Goal: Task Accomplishment & Management: Use online tool/utility

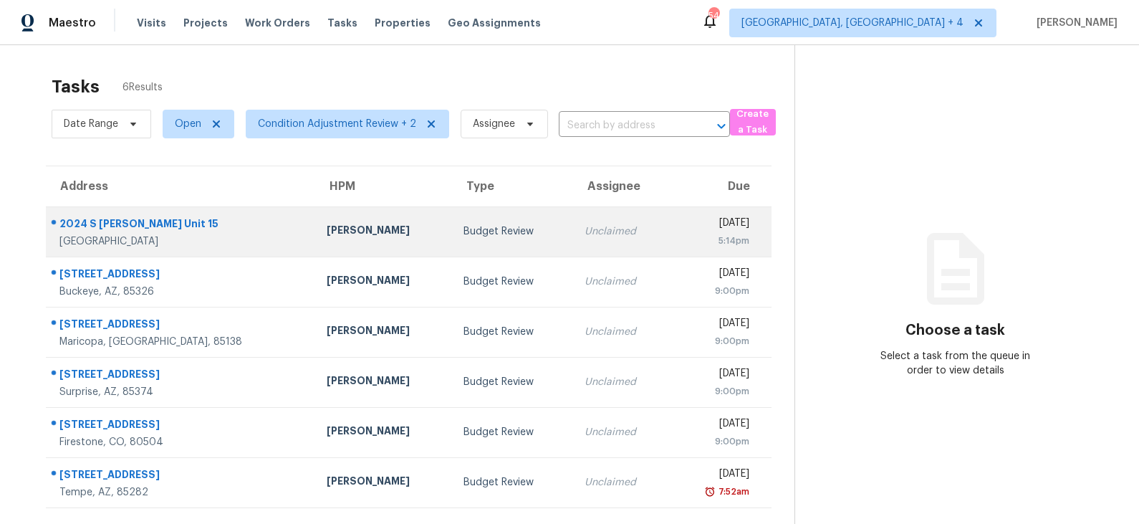
click at [346, 237] on div "[PERSON_NAME]" at bounding box center [384, 232] width 115 height 18
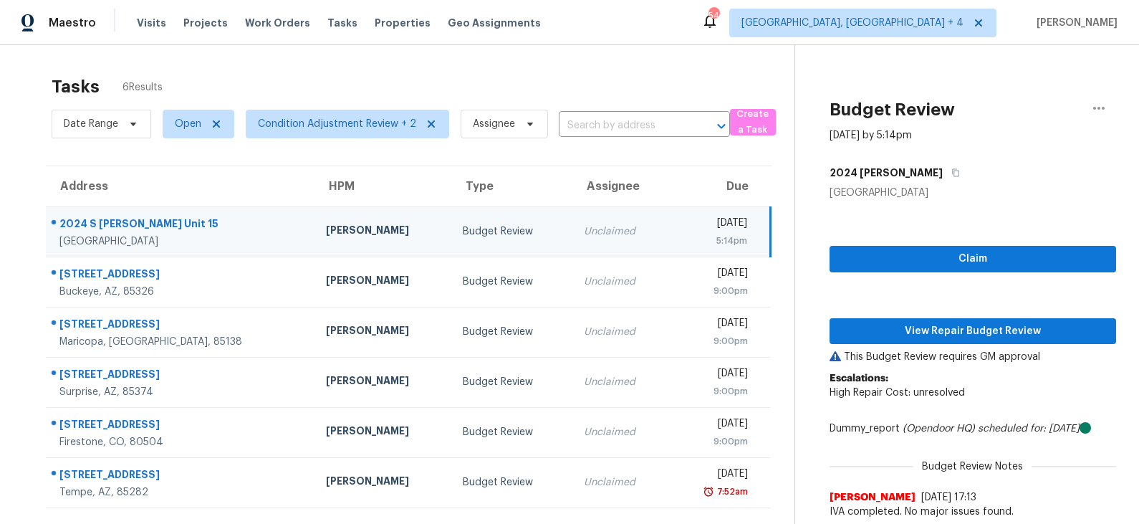
scroll to position [44, 0]
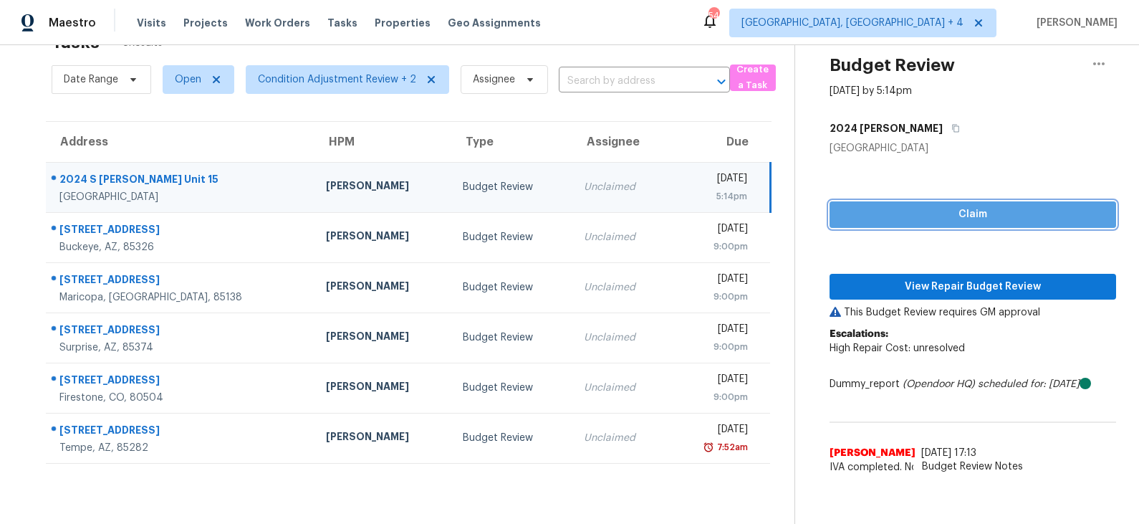
click at [945, 211] on span "Claim" at bounding box center [973, 215] width 264 height 18
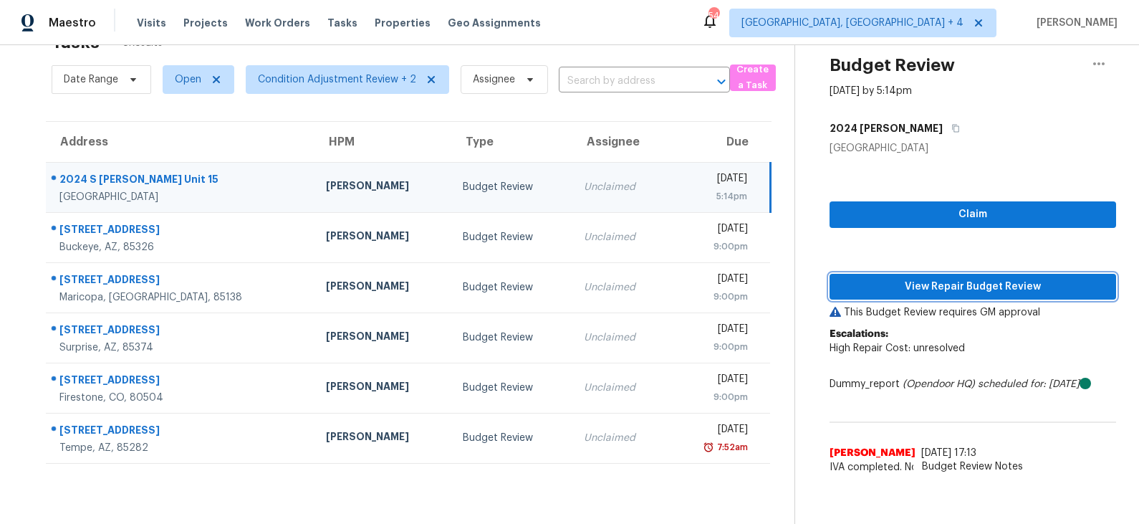
click at [915, 278] on span "View Repair Budget Review" at bounding box center [973, 287] width 264 height 18
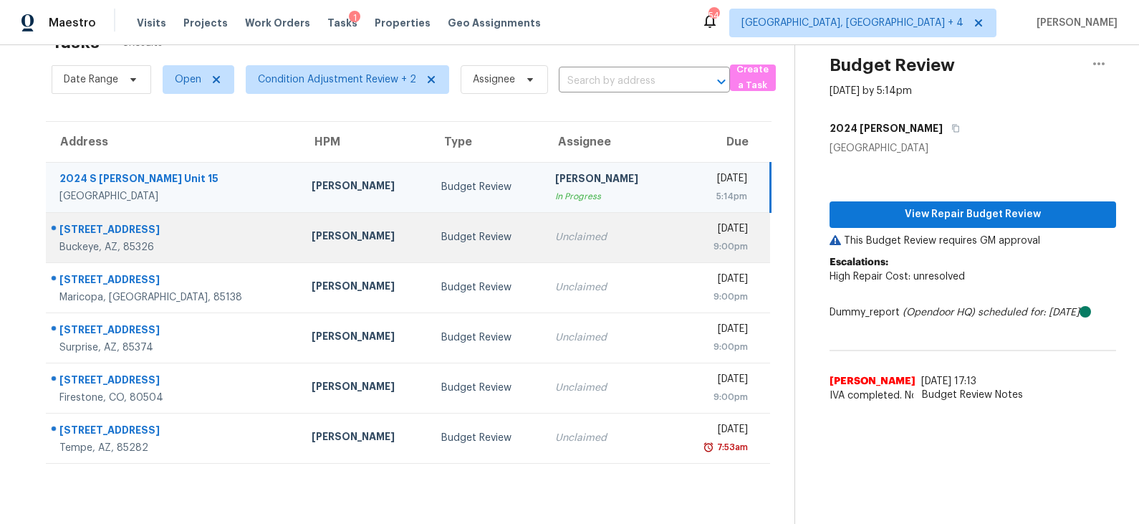
click at [441, 231] on div "Budget Review" at bounding box center [486, 237] width 91 height 14
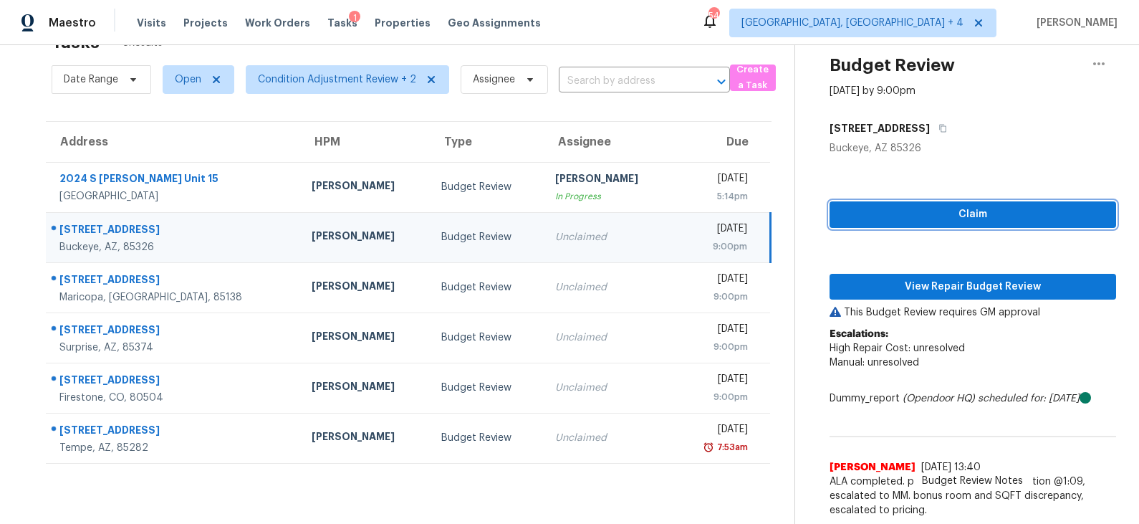
click at [940, 212] on span "Claim" at bounding box center [973, 215] width 264 height 18
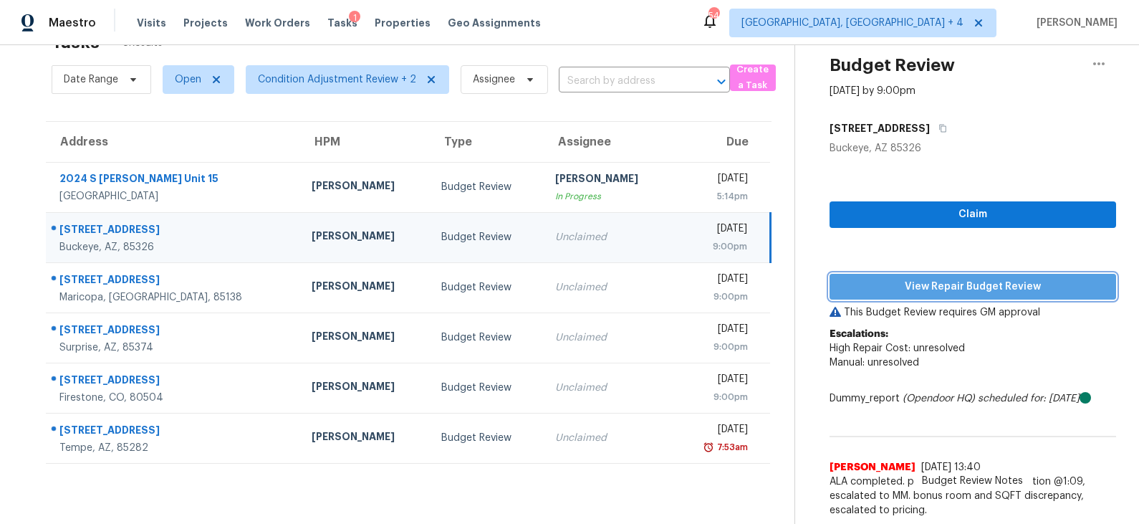
click at [931, 282] on span "View Repair Budget Review" at bounding box center [973, 287] width 264 height 18
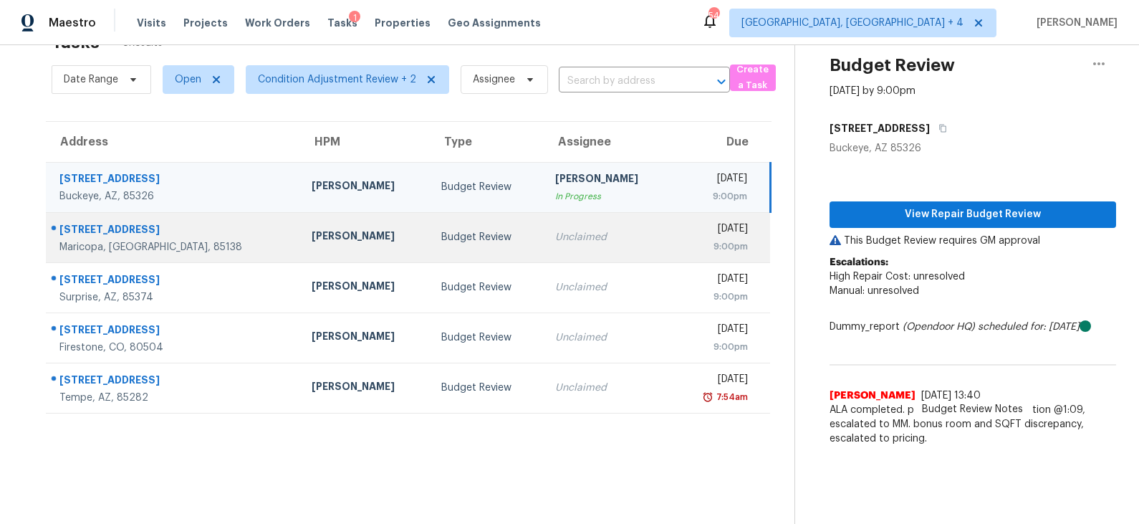
click at [443, 244] on td "Budget Review" at bounding box center [487, 237] width 114 height 50
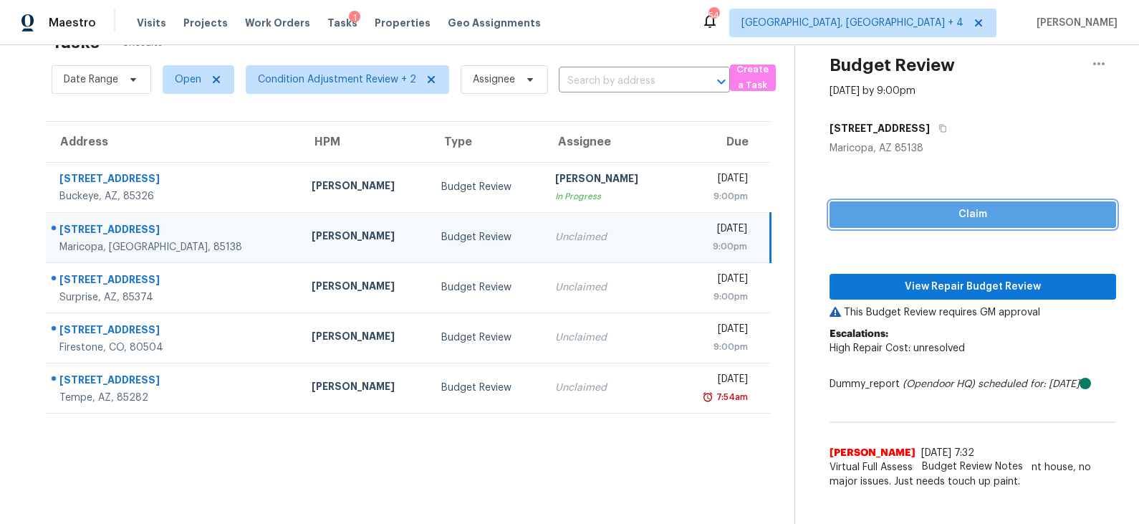
click at [900, 216] on span "Claim" at bounding box center [973, 215] width 264 height 18
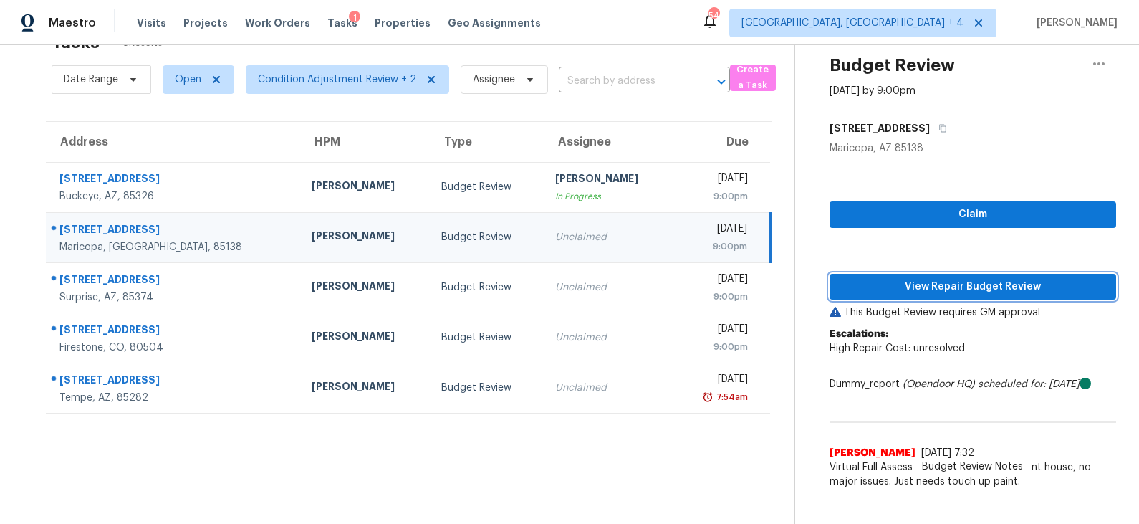
click at [901, 289] on span "View Repair Budget Review" at bounding box center [973, 287] width 264 height 18
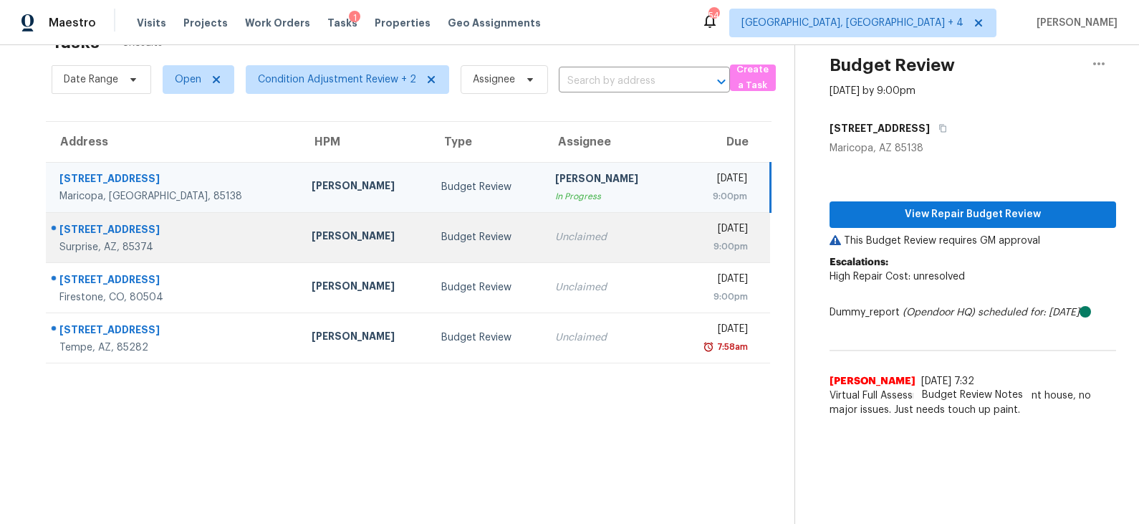
click at [445, 231] on div "Budget Review" at bounding box center [486, 237] width 91 height 14
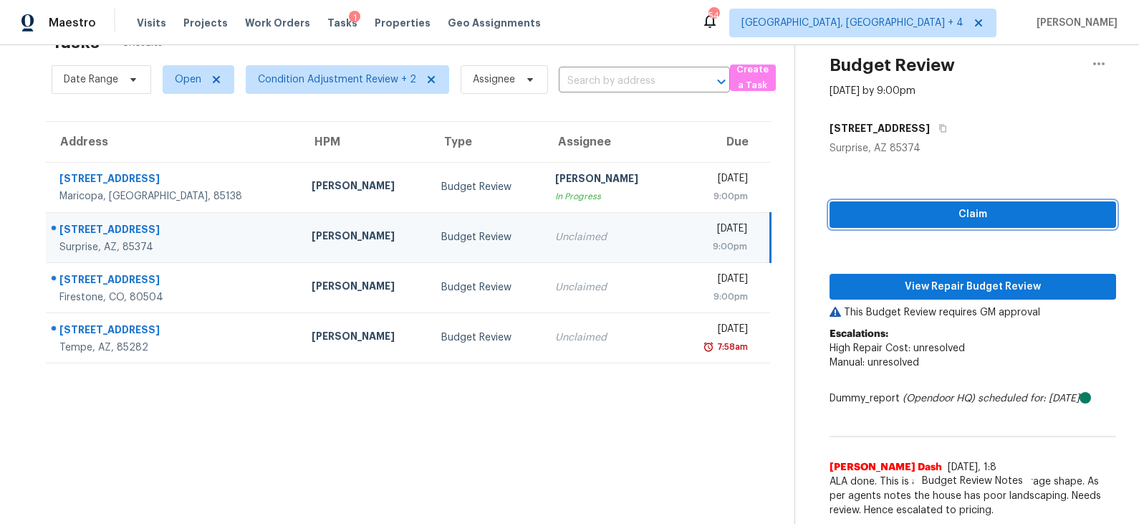
click at [890, 214] on span "Claim" at bounding box center [973, 215] width 264 height 18
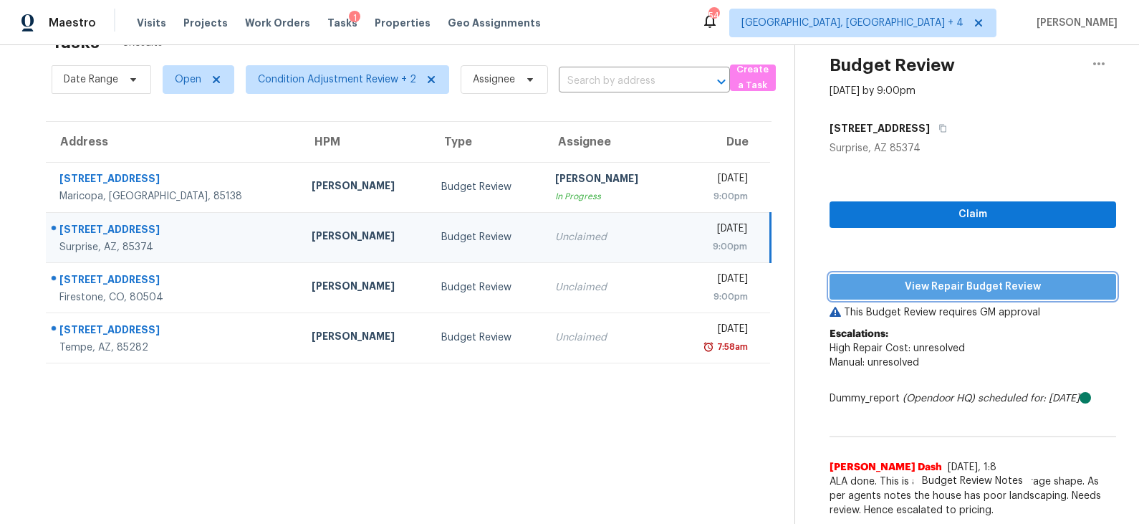
click at [897, 285] on span "View Repair Budget Review" at bounding box center [973, 287] width 264 height 18
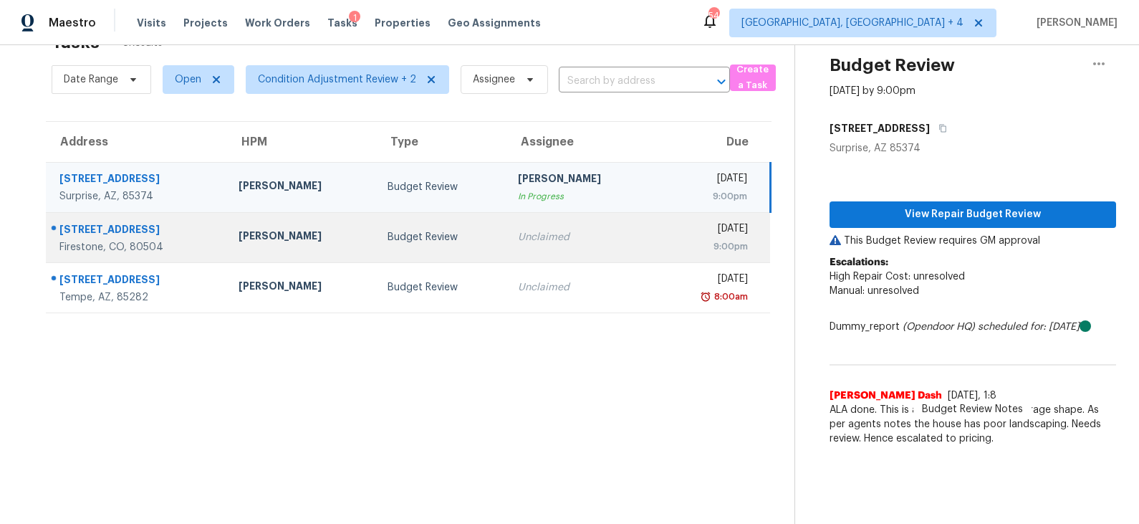
click at [449, 240] on div "Budget Review" at bounding box center [441, 237] width 108 height 14
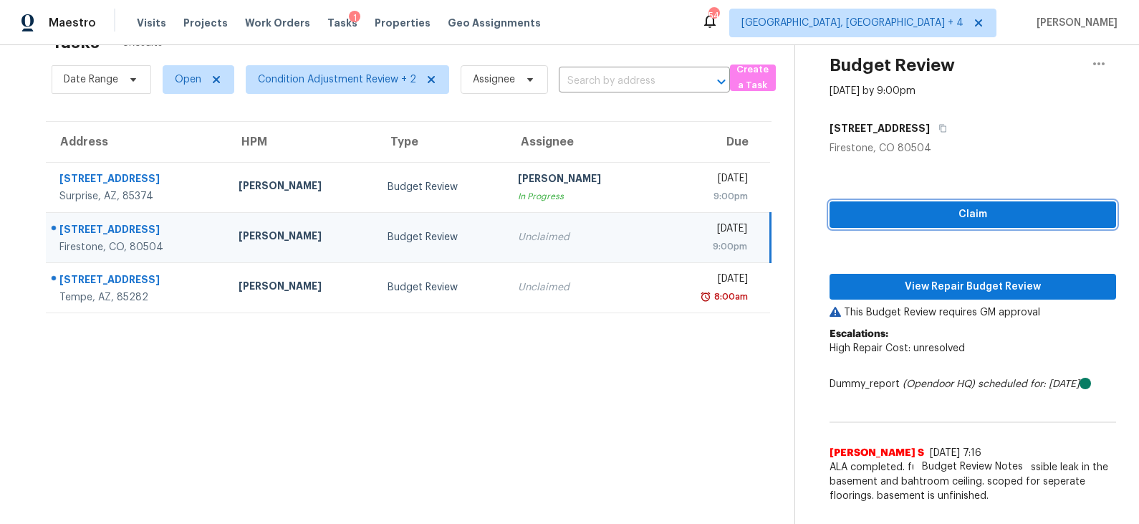
click at [918, 223] on button "Claim" at bounding box center [972, 214] width 286 height 27
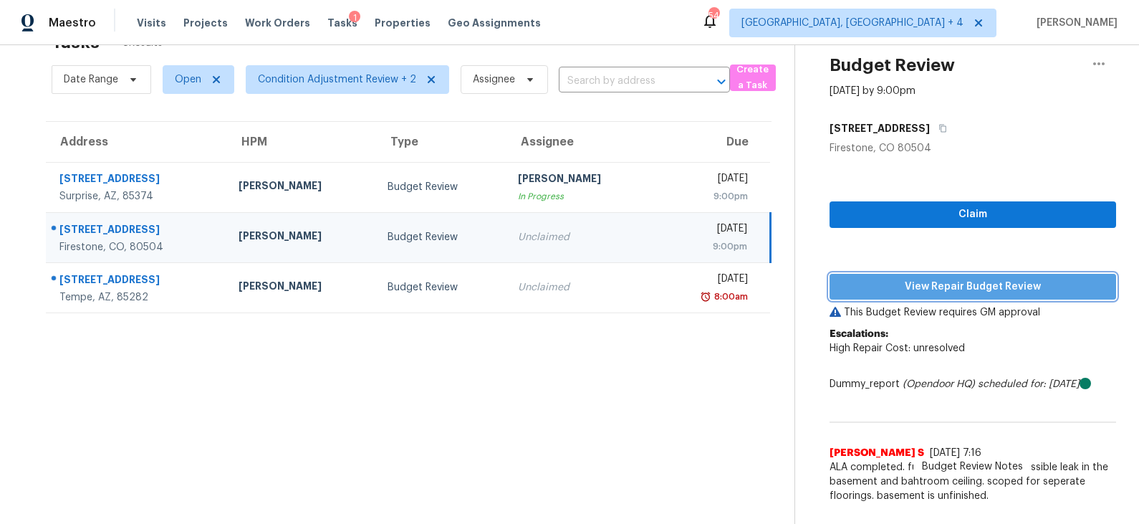
click at [915, 278] on span "View Repair Budget Review" at bounding box center [973, 287] width 264 height 18
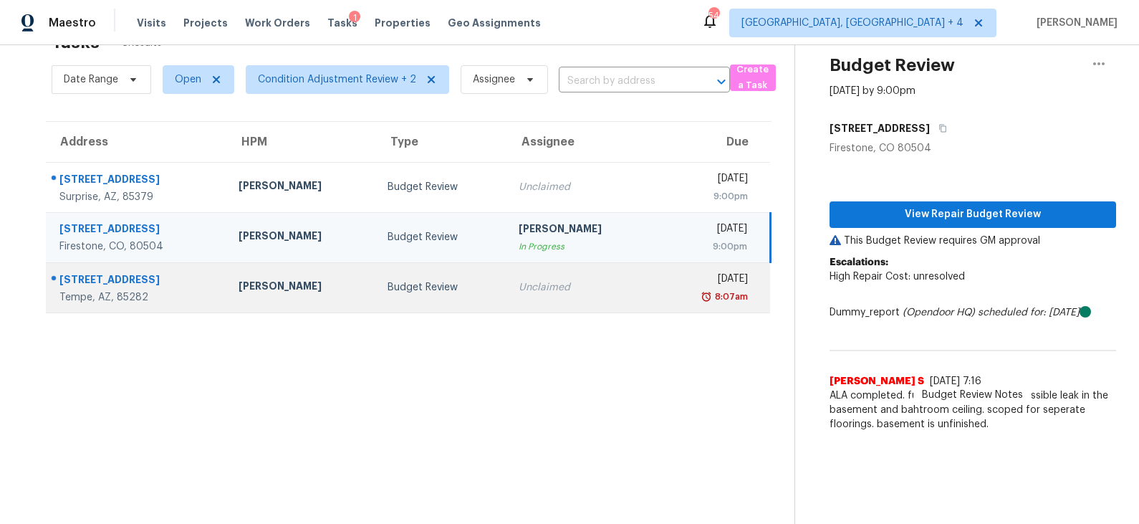
click at [441, 274] on td "Budget Review" at bounding box center [441, 287] width 131 height 50
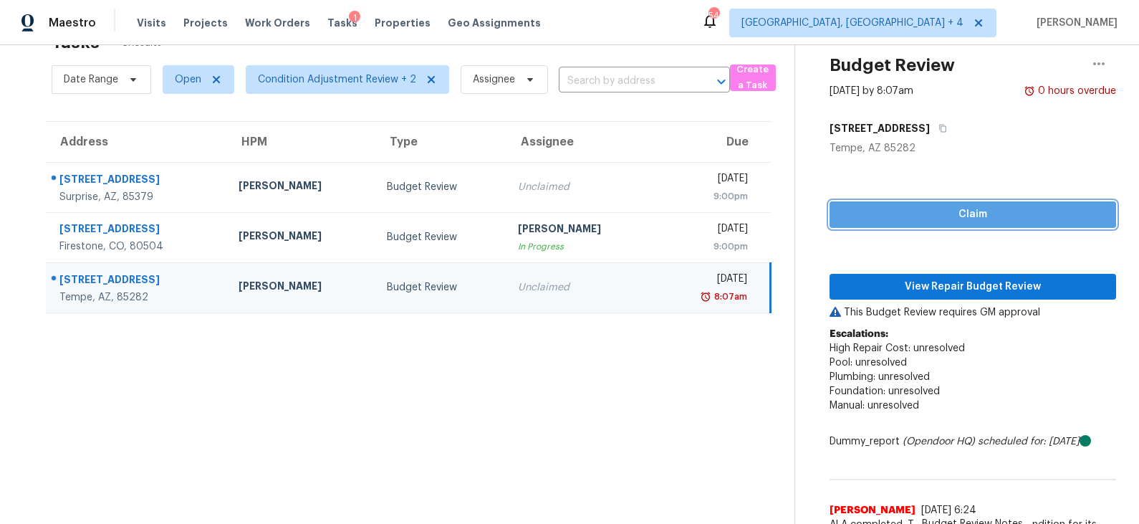
click at [956, 219] on span "Claim" at bounding box center [973, 215] width 264 height 18
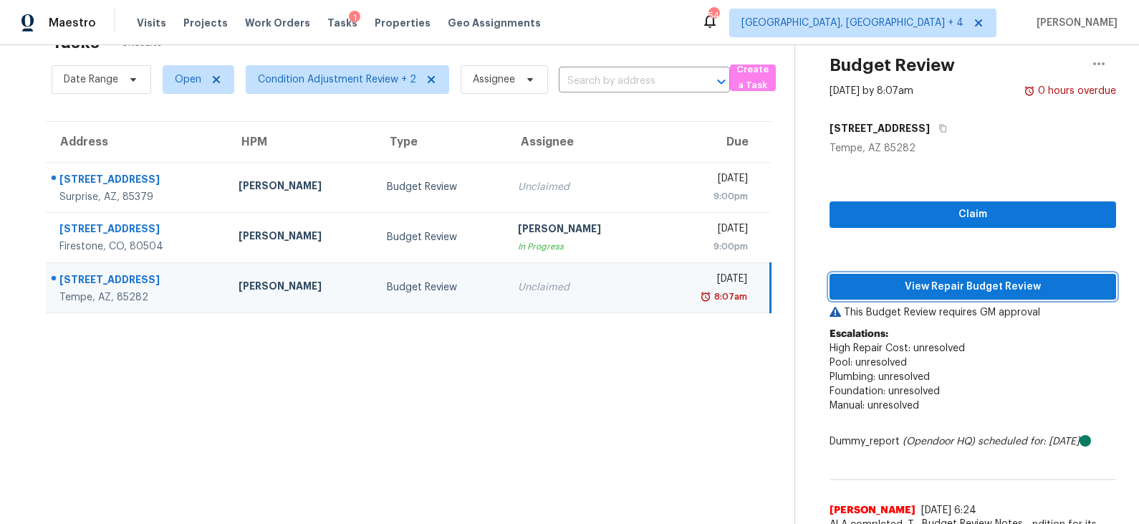
click at [947, 281] on span "View Repair Budget Review" at bounding box center [973, 287] width 264 height 18
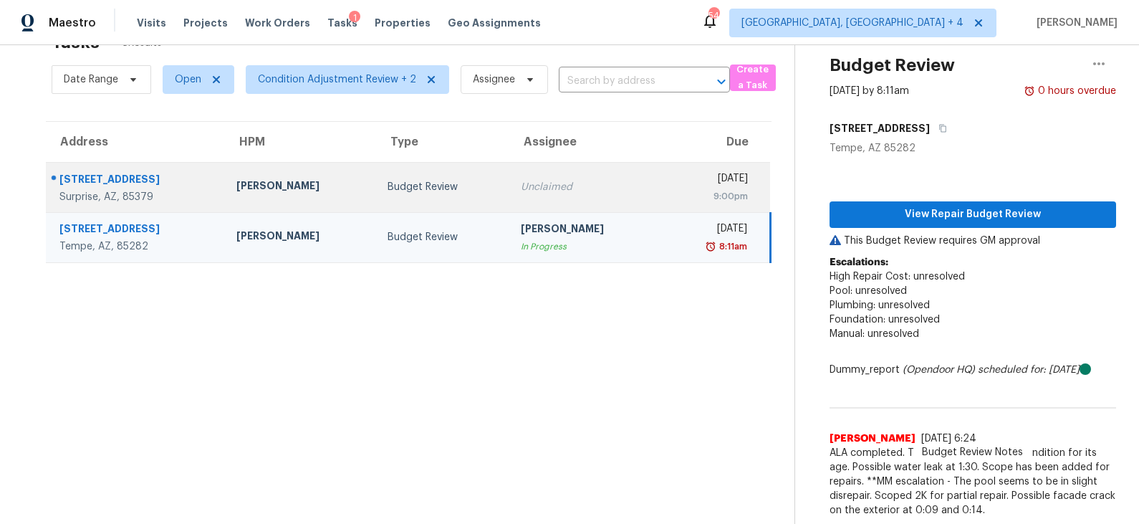
click at [308, 186] on div "[PERSON_NAME]" at bounding box center [300, 187] width 128 height 18
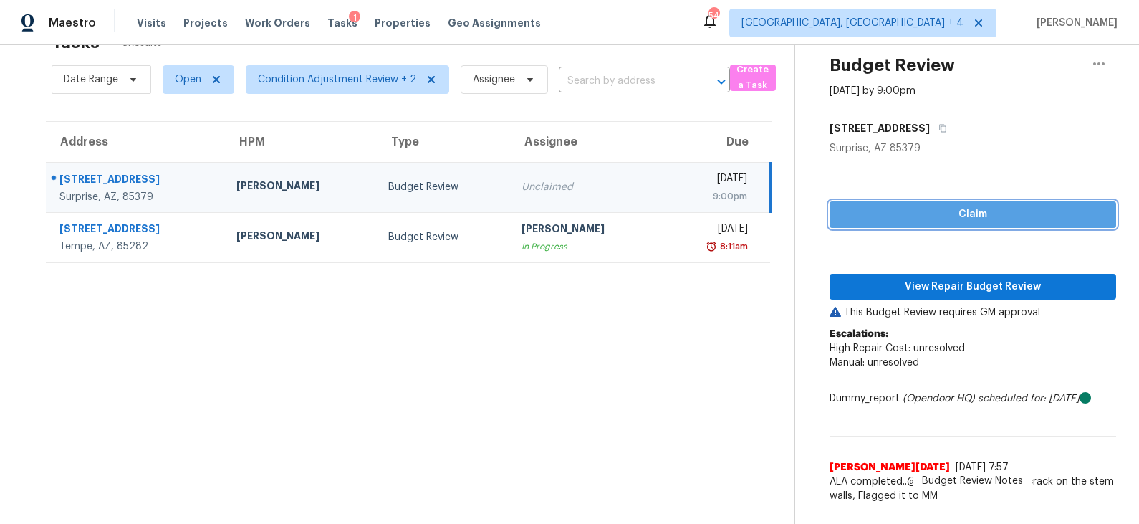
click at [899, 213] on span "Claim" at bounding box center [973, 215] width 264 height 18
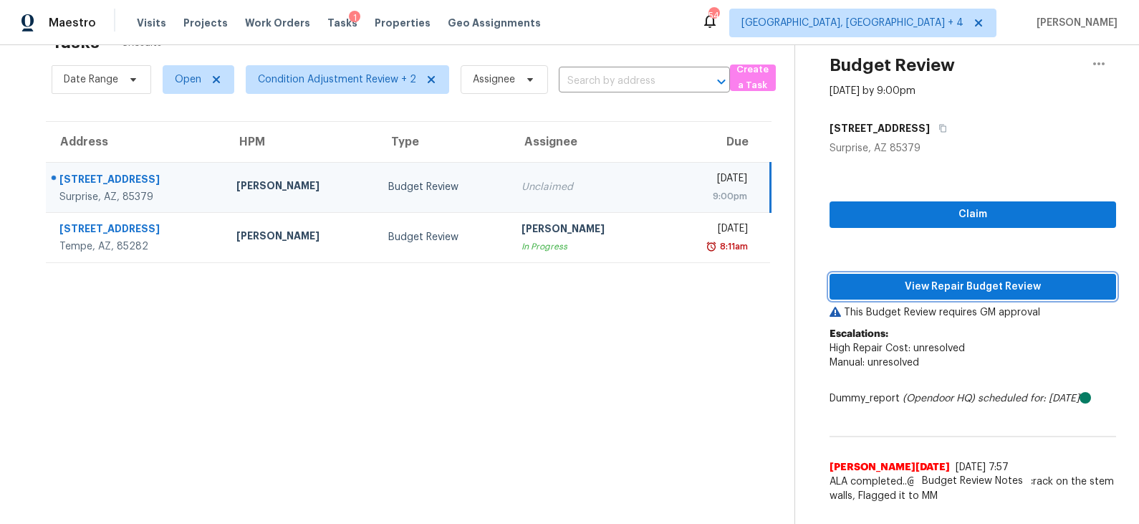
click at [907, 281] on span "View Repair Budget Review" at bounding box center [973, 287] width 264 height 18
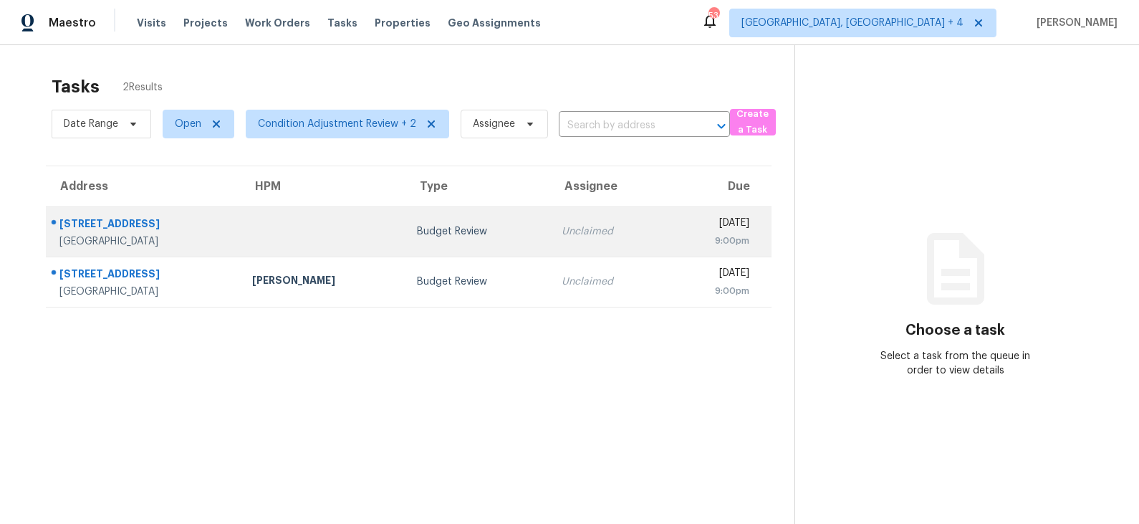
click at [417, 237] on div "Budget Review" at bounding box center [478, 231] width 122 height 14
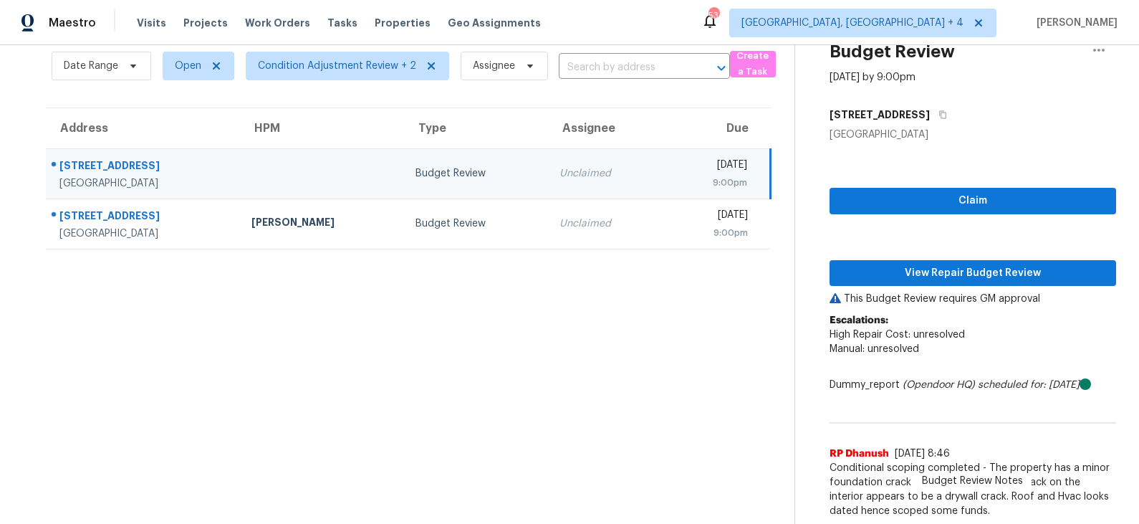
scroll to position [59, 0]
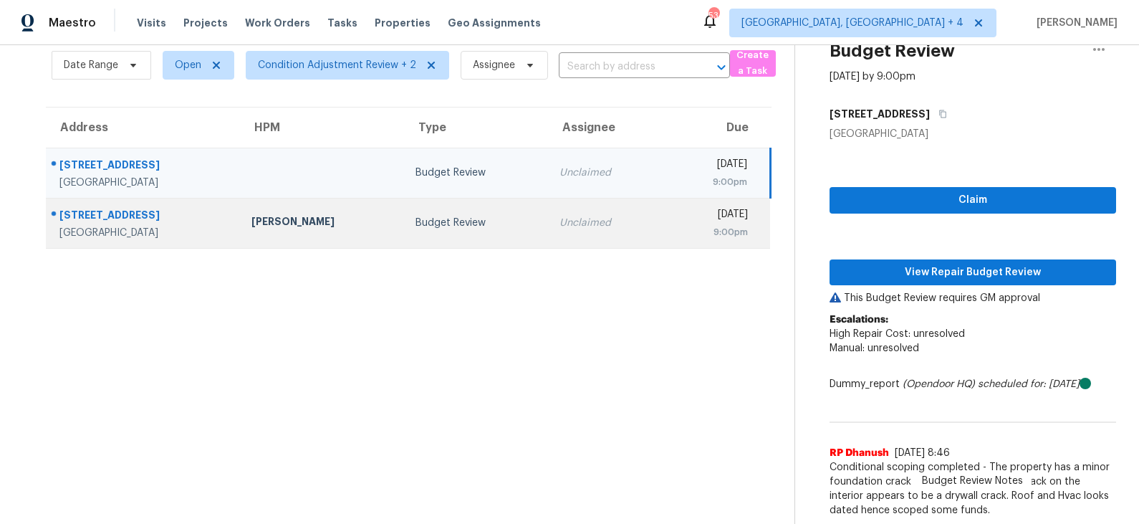
click at [440, 230] on td "Budget Review" at bounding box center [476, 223] width 144 height 50
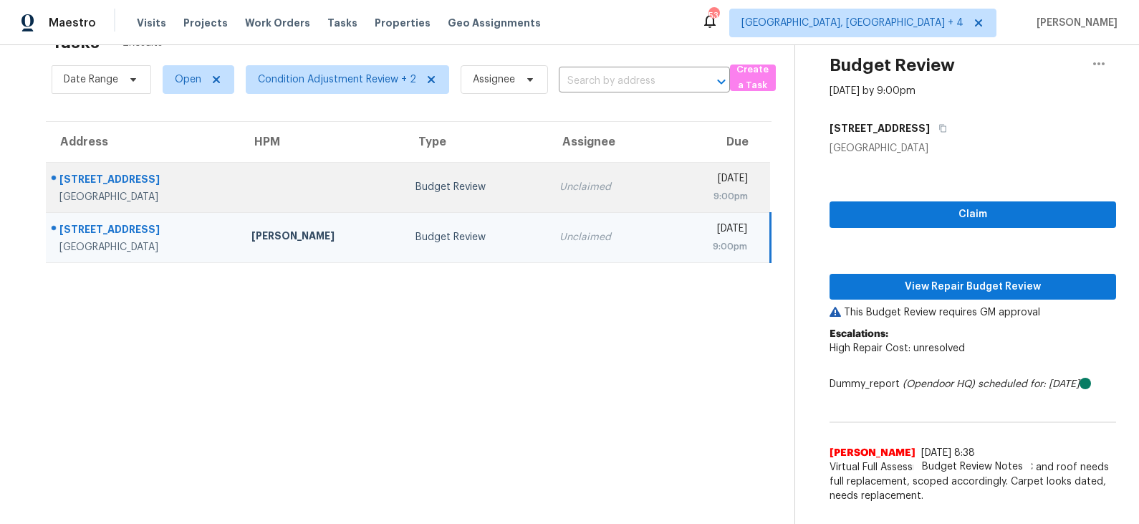
click at [453, 196] on td "Budget Review" at bounding box center [476, 187] width 144 height 50
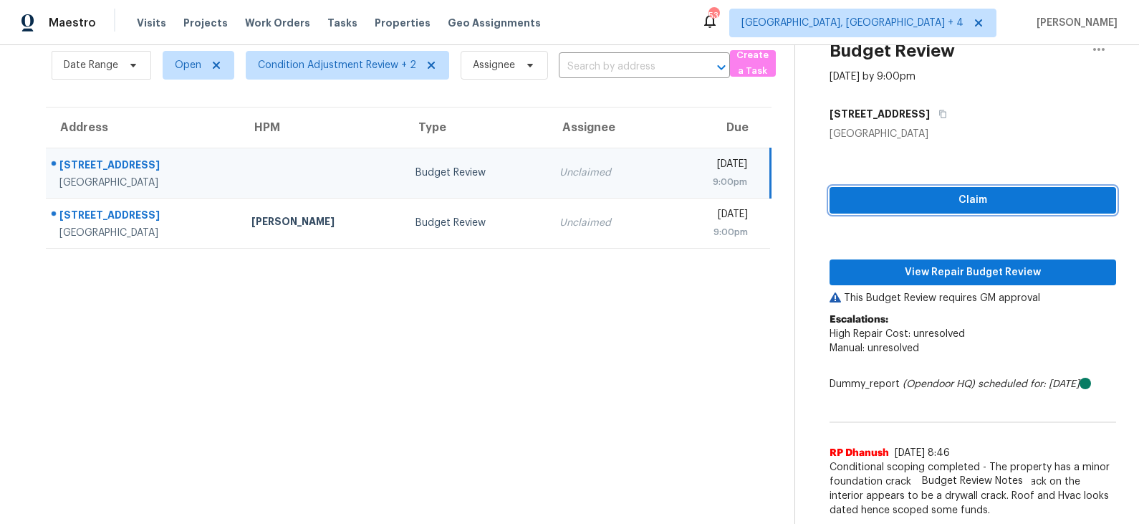
click at [954, 203] on span "Claim" at bounding box center [973, 200] width 264 height 18
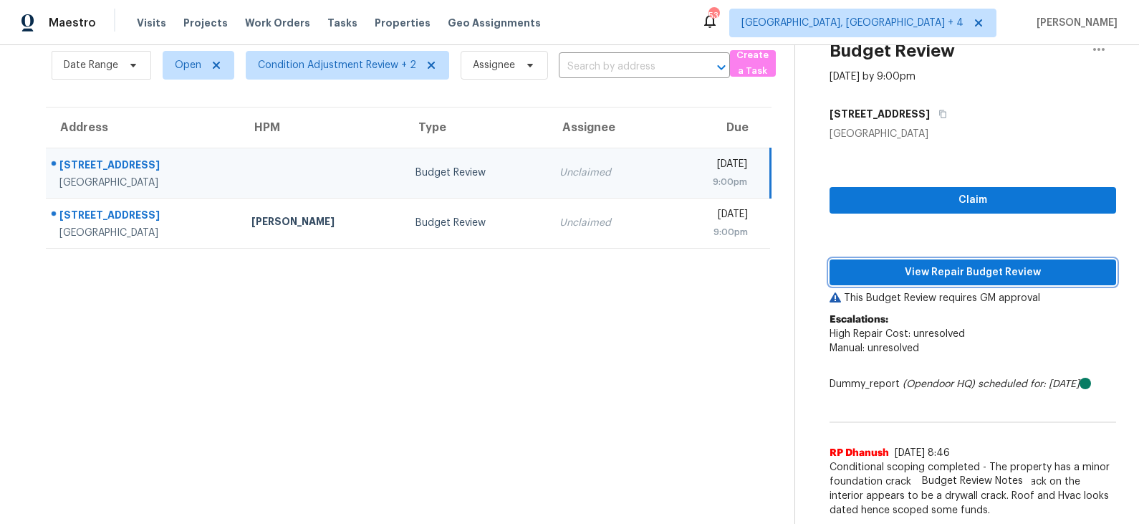
click at [941, 264] on span "View Repair Budget Review" at bounding box center [973, 273] width 264 height 18
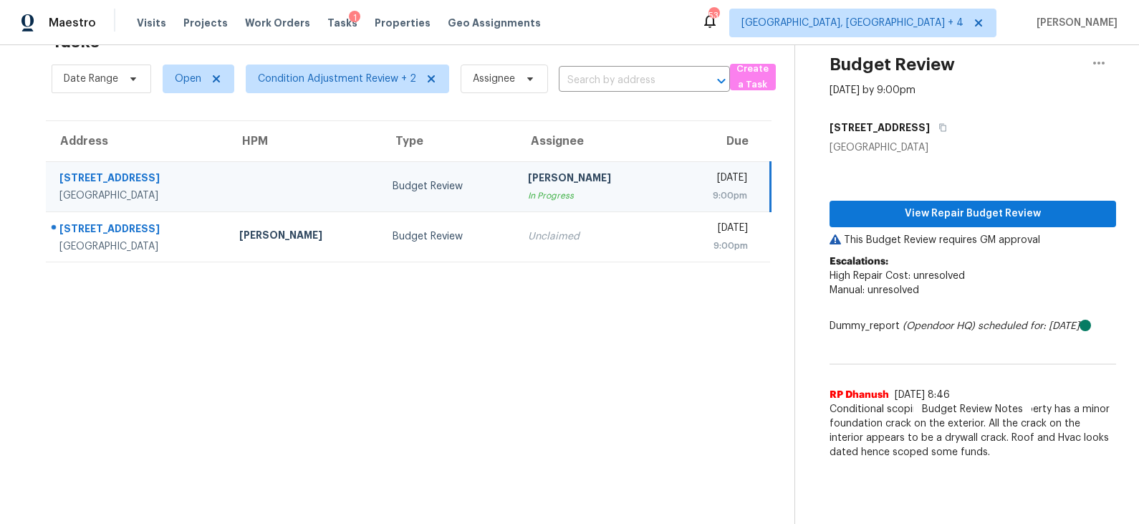
scroll to position [44, 0]
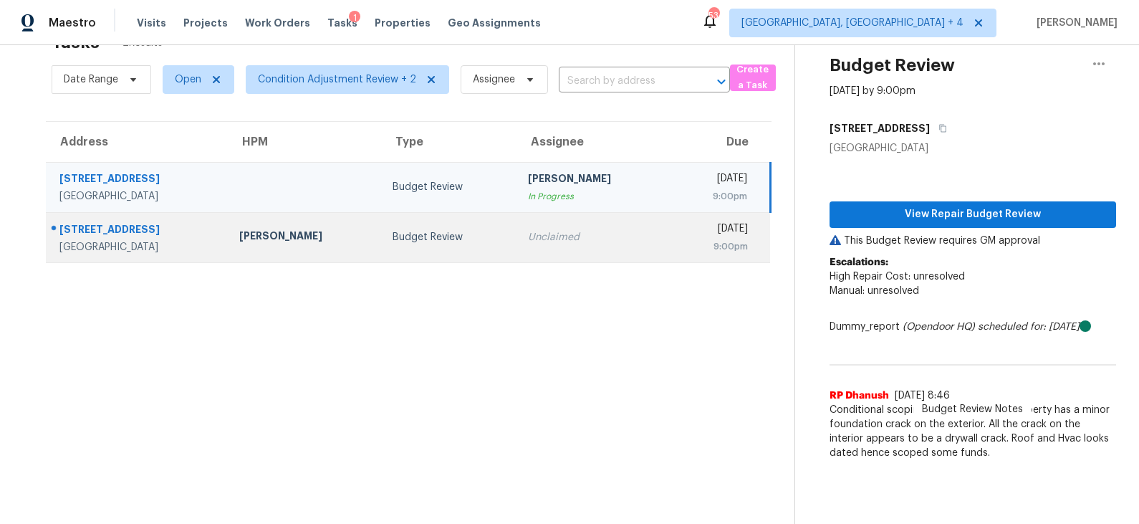
click at [438, 238] on div "Budget Review" at bounding box center [448, 237] width 112 height 14
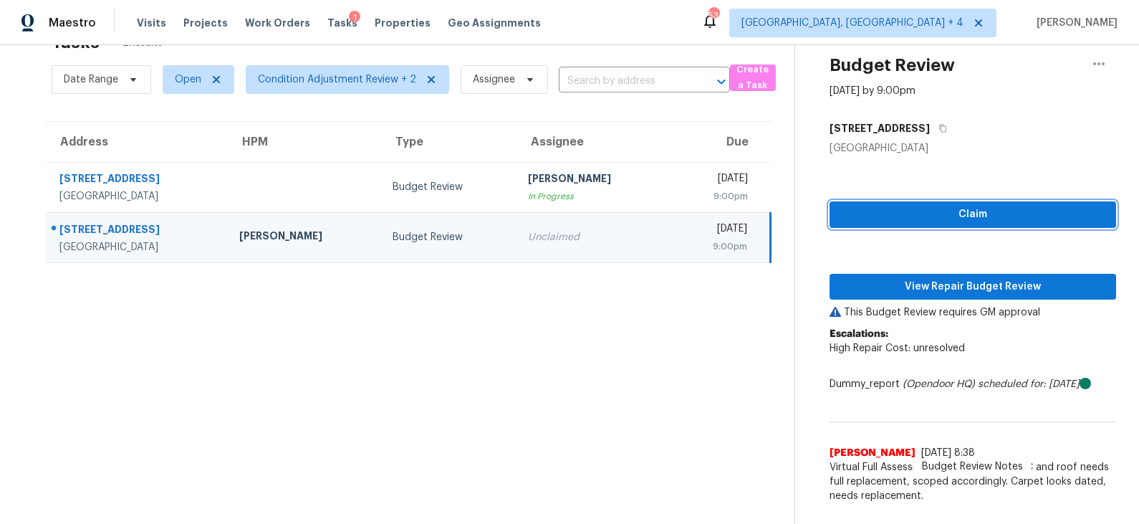
click at [945, 211] on span "Claim" at bounding box center [973, 215] width 264 height 18
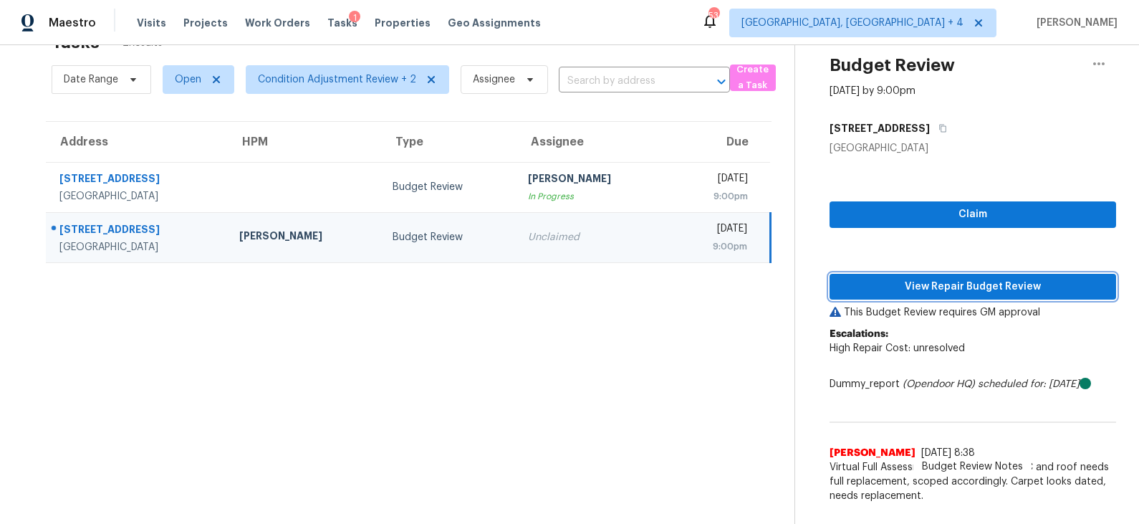
click at [929, 279] on span "View Repair Budget Review" at bounding box center [973, 287] width 264 height 18
